Goal: Go to known website: Access a specific website the user already knows

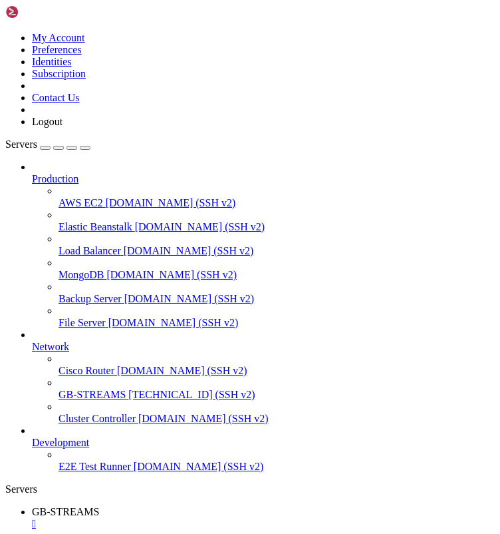
scroll to position [200, 0]
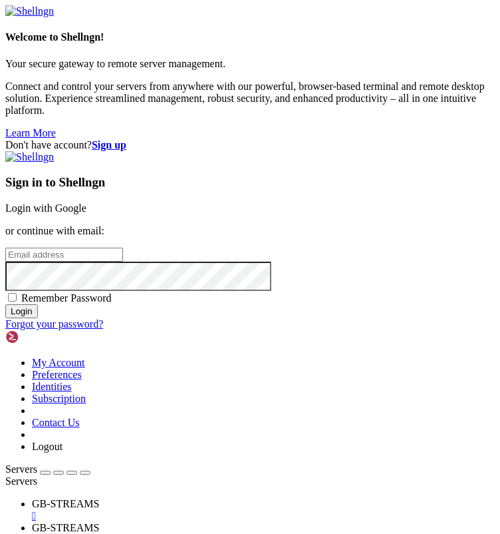
type input "root"
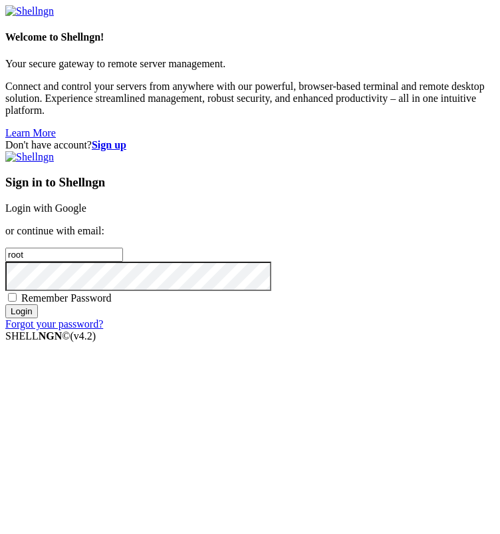
click at [87, 202] on link "Login with Google" at bounding box center [45, 207] width 81 height 11
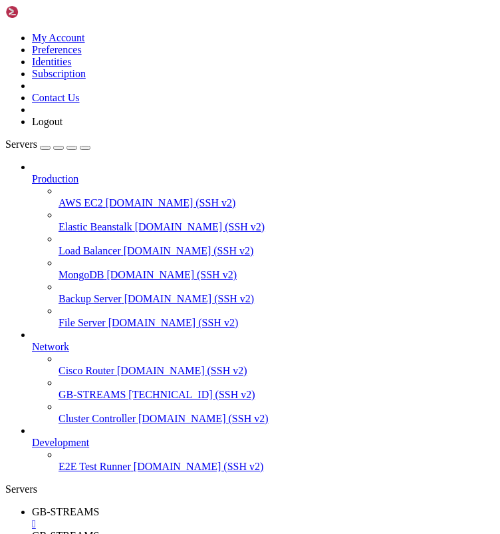
scroll to position [204, 0]
click at [372, 204] on div at bounding box center [250, 267] width 500 height 534
